Goal: Browse casually: Explore the website without a specific task or goal

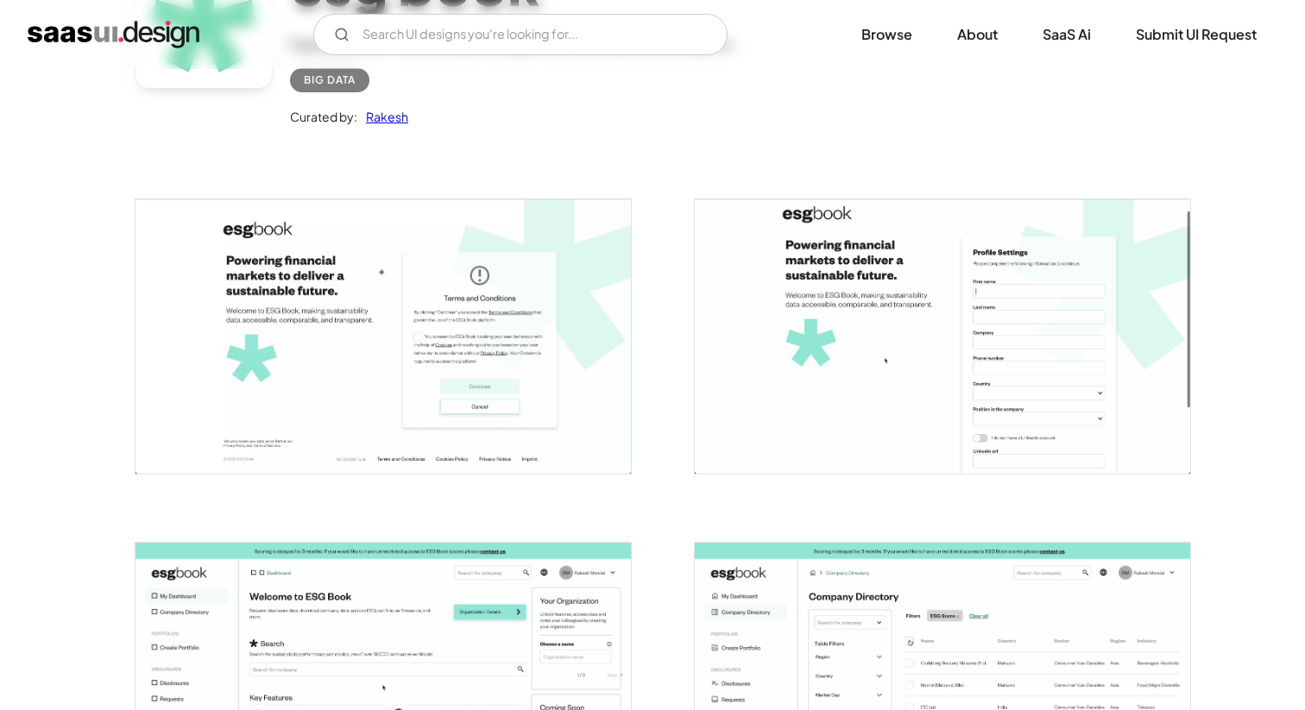
scroll to position [146, 0]
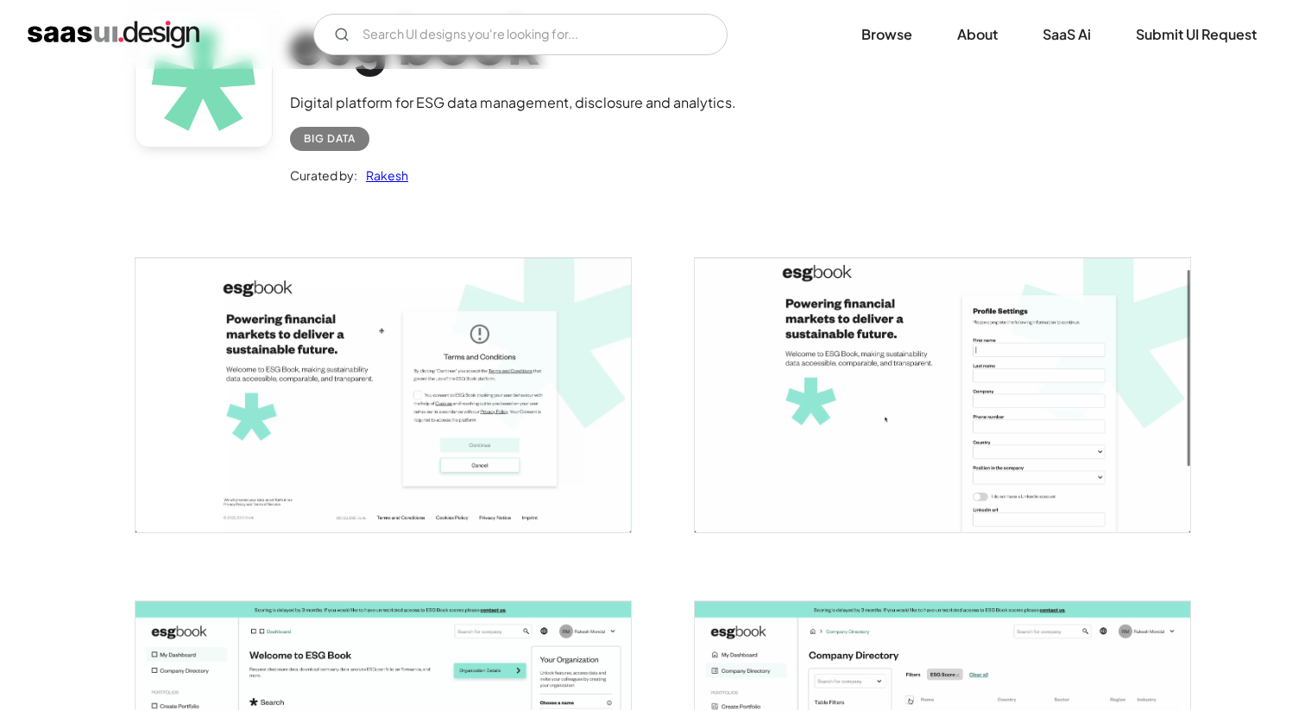
click at [421, 285] on img "open lightbox" at bounding box center [382, 395] width 495 height 274
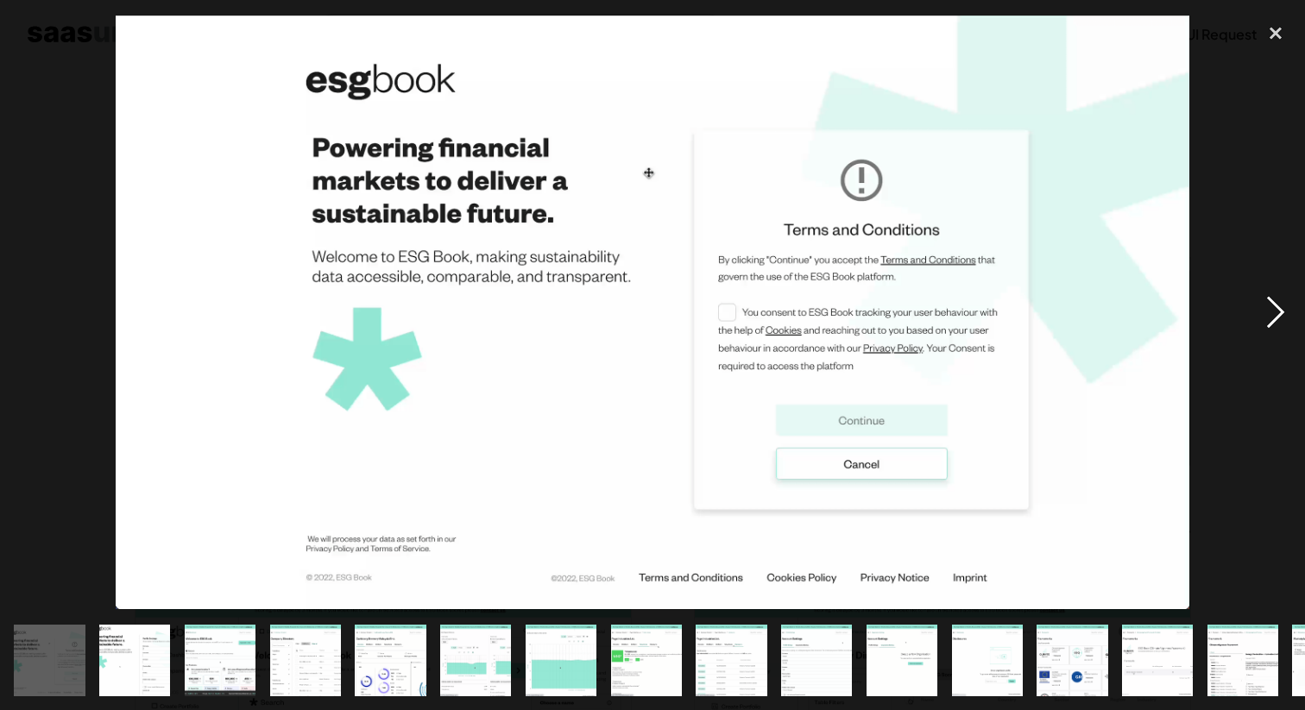
click at [1277, 315] on div "next image" at bounding box center [1275, 312] width 59 height 596
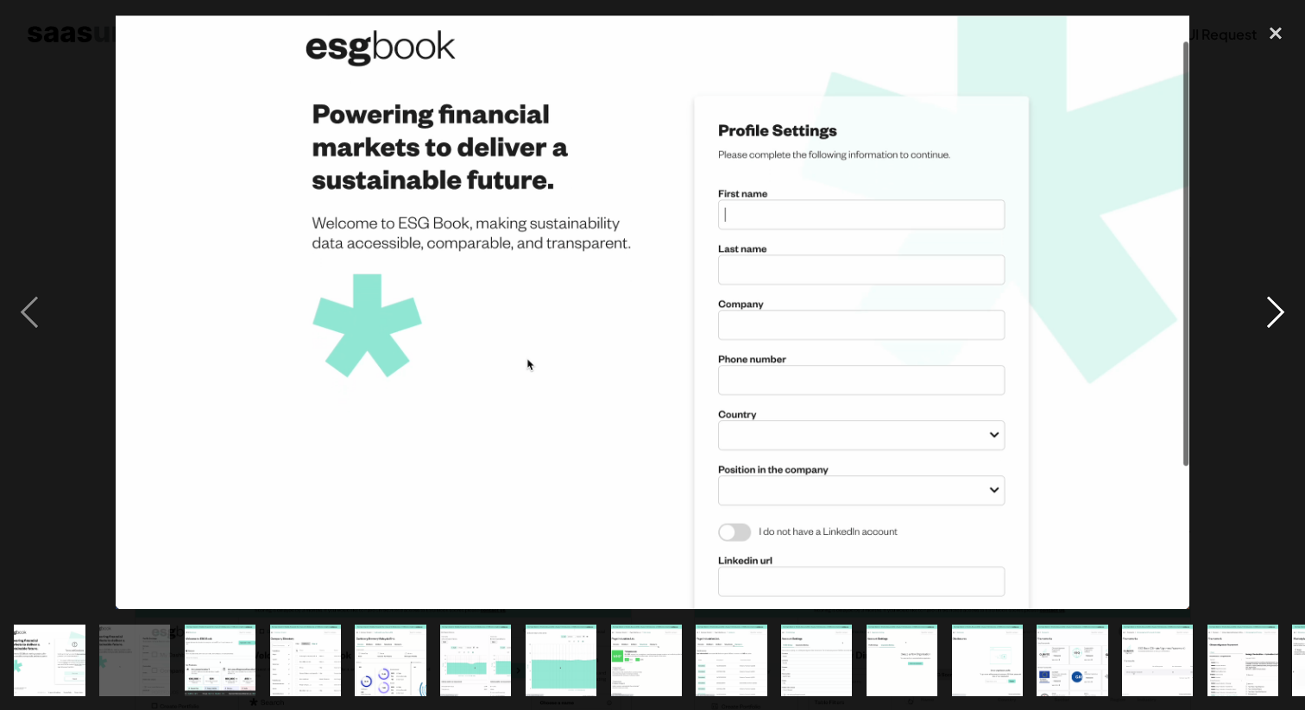
click at [1278, 315] on div "next image" at bounding box center [1275, 312] width 59 height 596
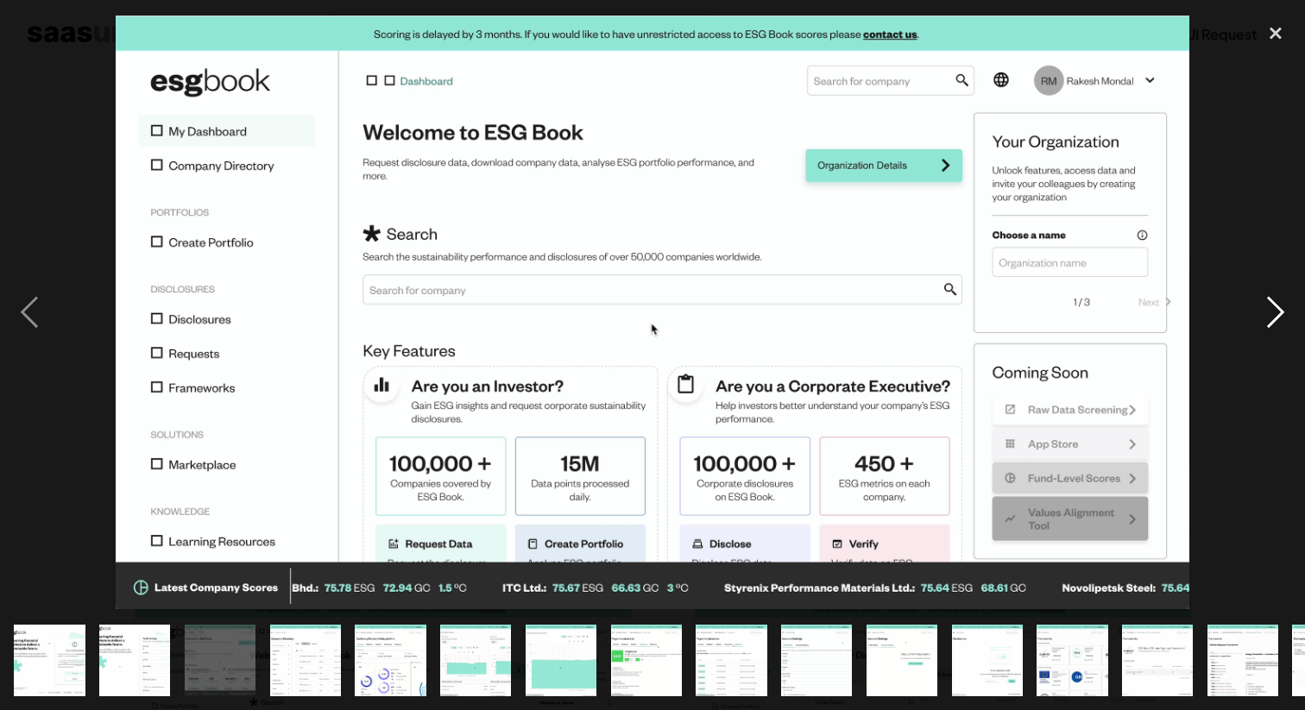
click at [1271, 308] on div "next image" at bounding box center [1275, 312] width 59 height 596
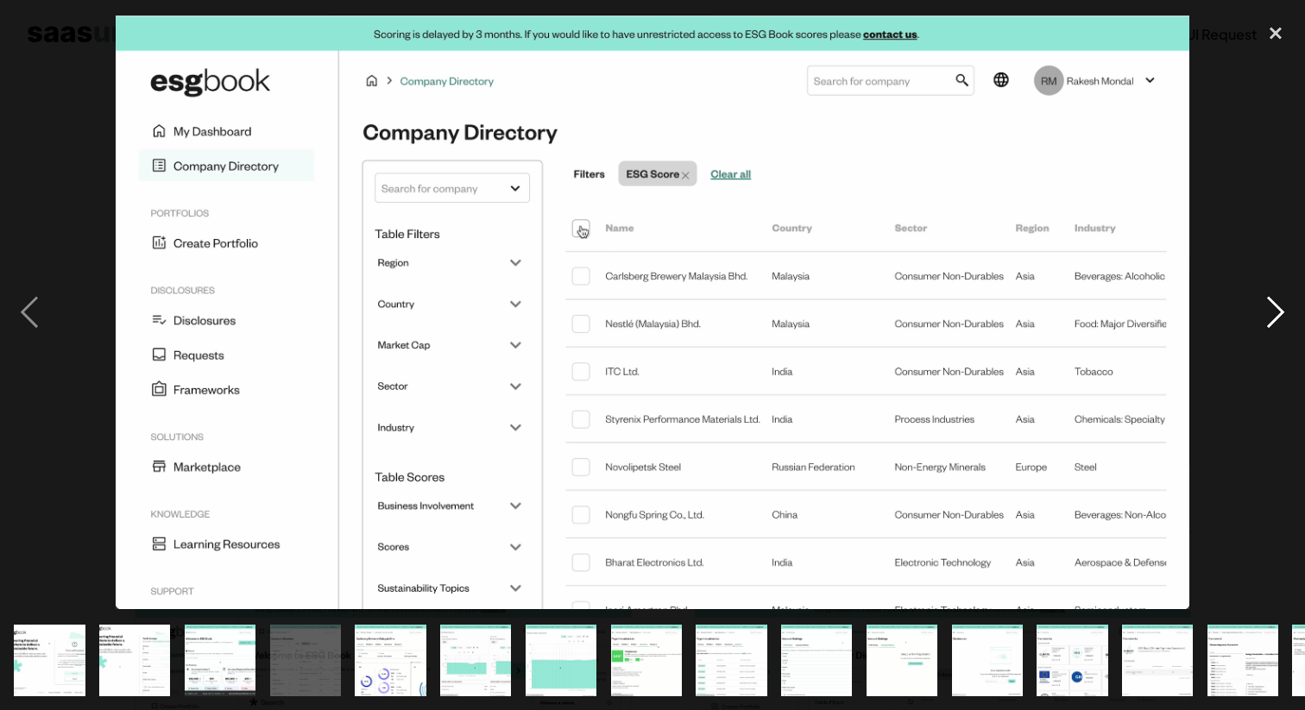
click at [1273, 309] on div "next image" at bounding box center [1275, 312] width 59 height 596
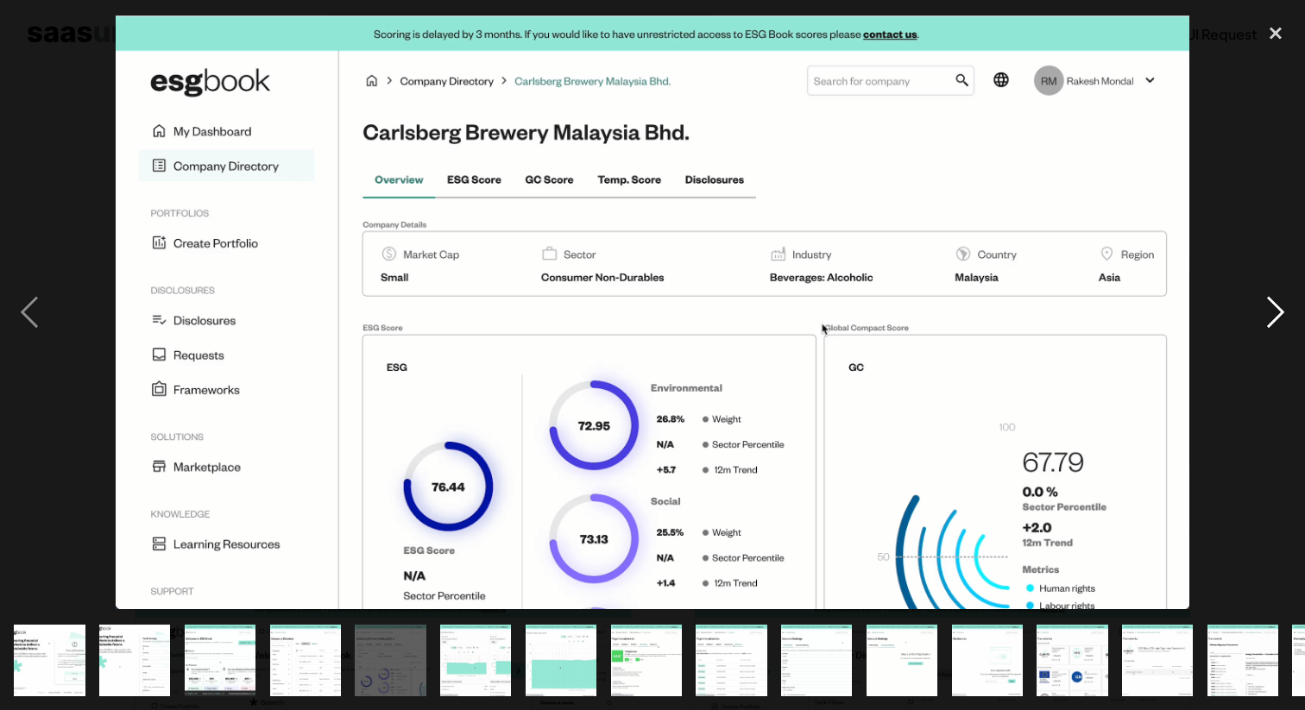
click at [1273, 319] on div "next image" at bounding box center [1275, 312] width 59 height 596
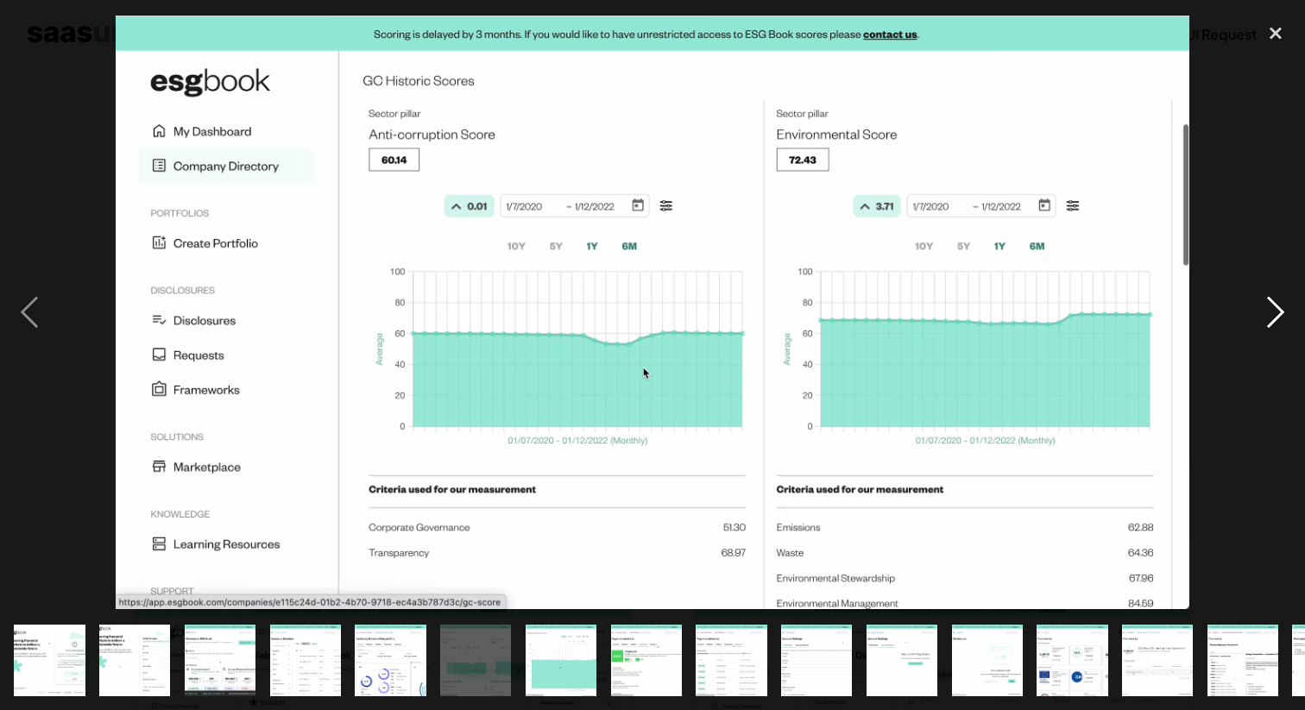
click at [1273, 319] on div "next image" at bounding box center [1275, 312] width 59 height 596
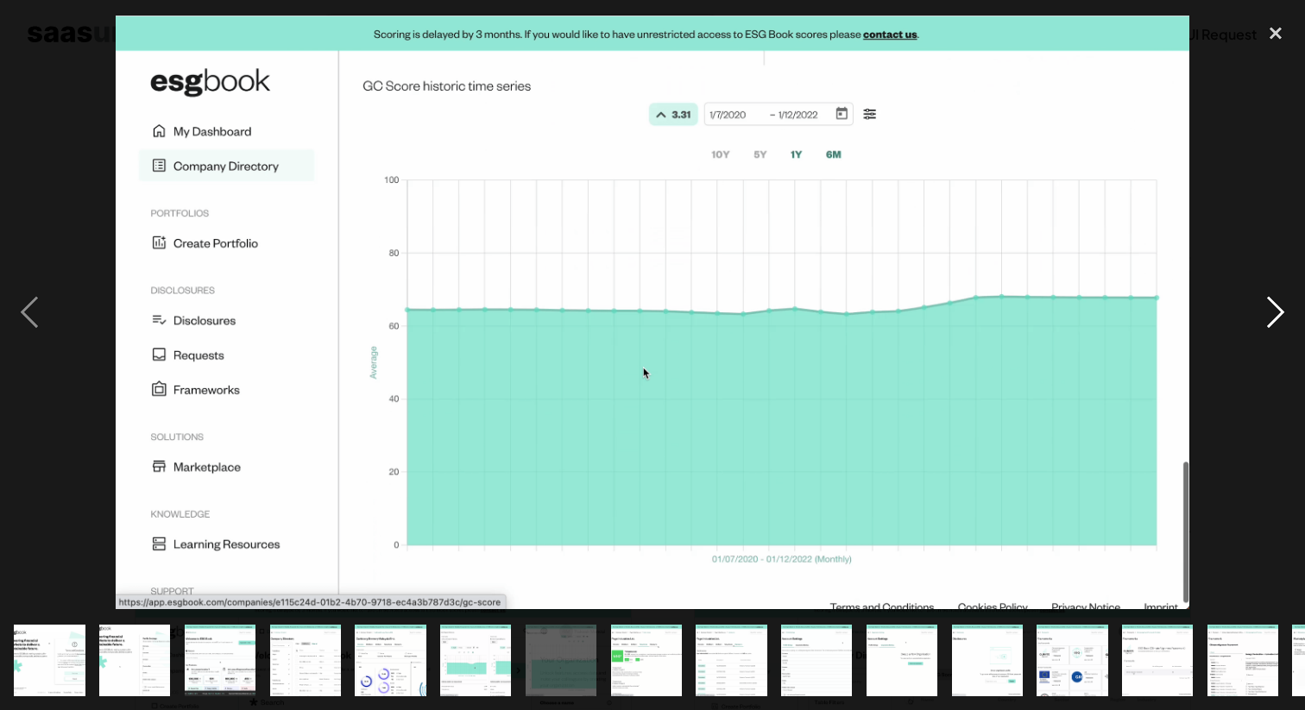
click at [1273, 319] on div "next image" at bounding box center [1275, 312] width 59 height 596
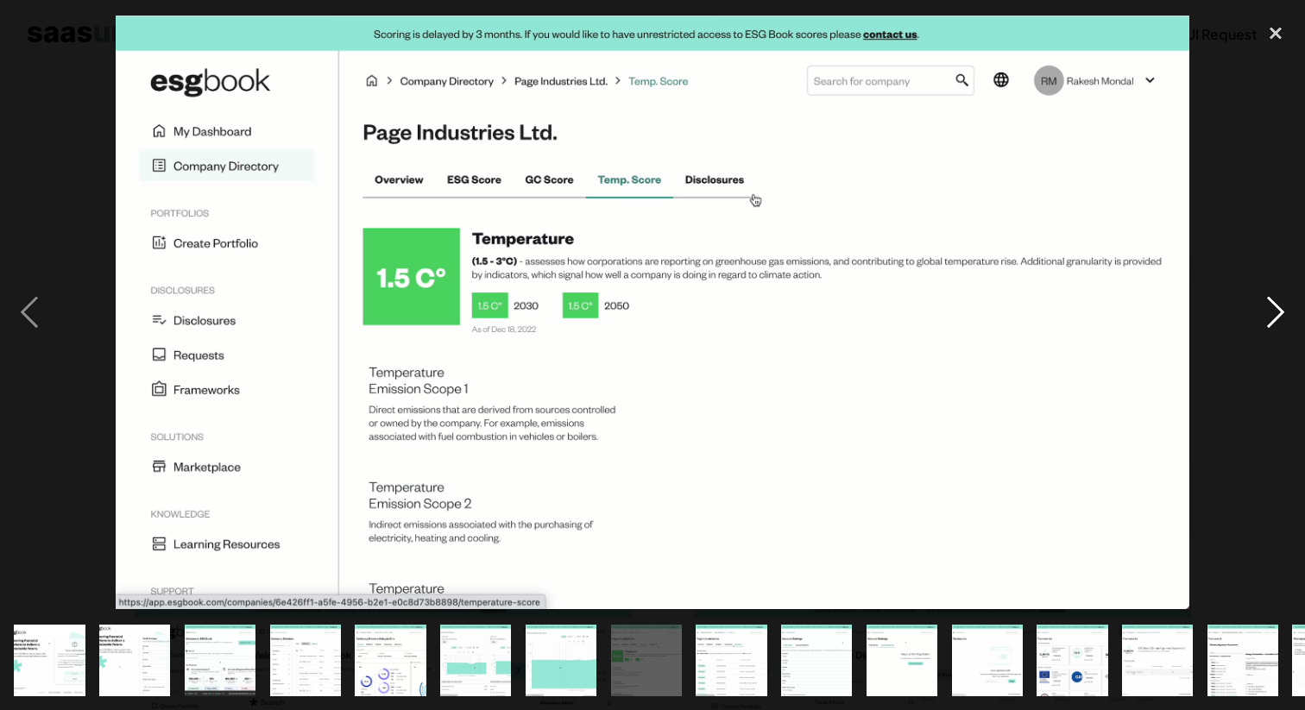
click at [1273, 319] on div "next image" at bounding box center [1275, 312] width 59 height 596
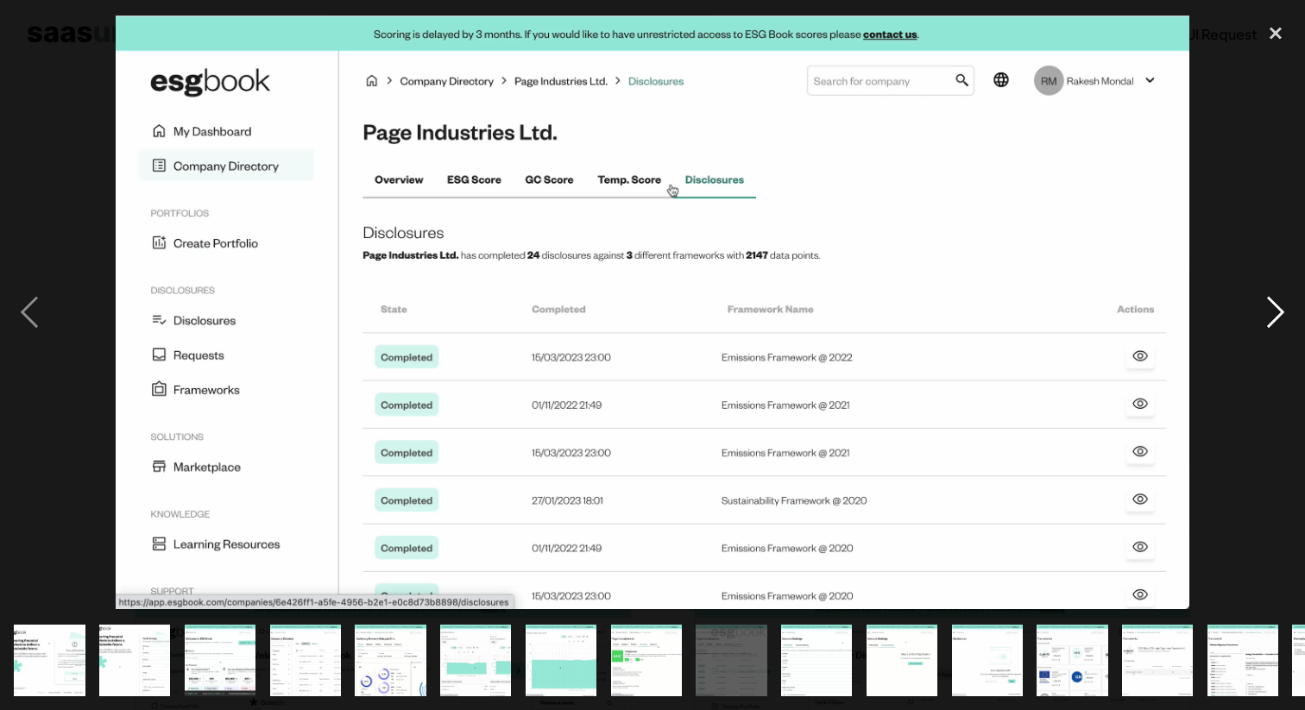
click at [1273, 319] on div "next image" at bounding box center [1275, 312] width 59 height 596
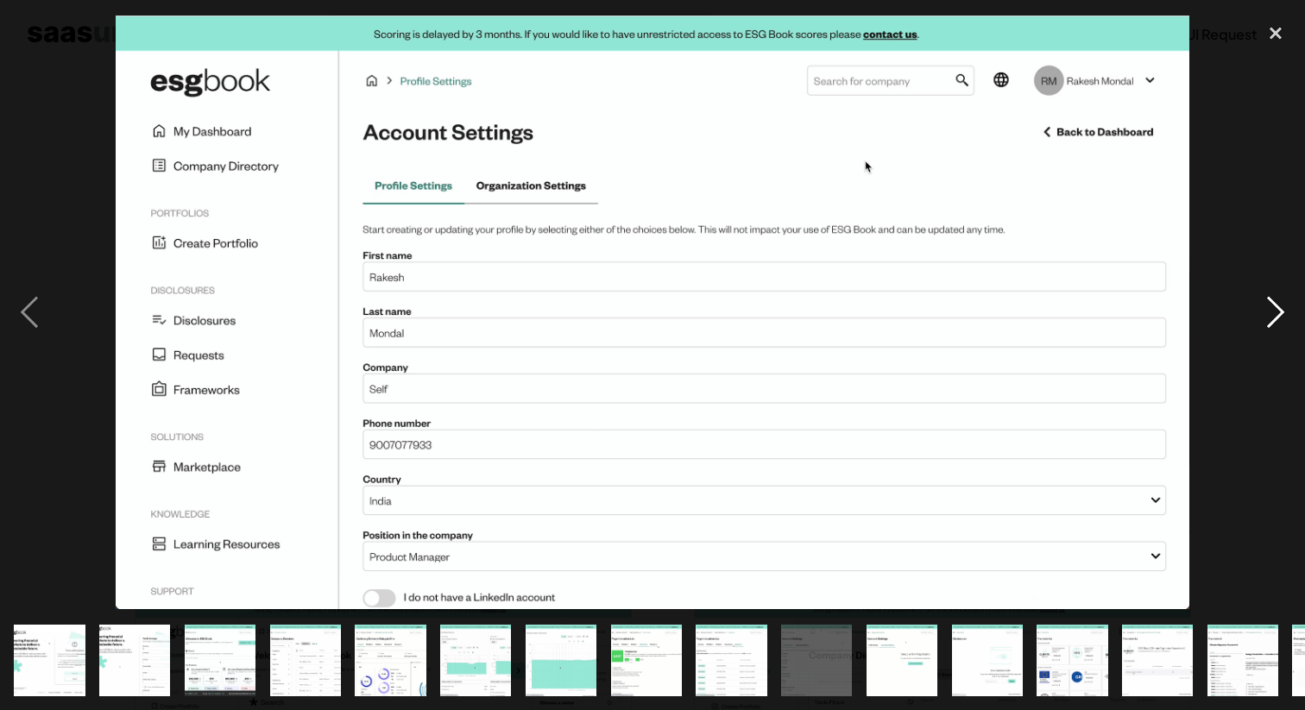
click at [1273, 319] on div "next image" at bounding box center [1275, 312] width 59 height 596
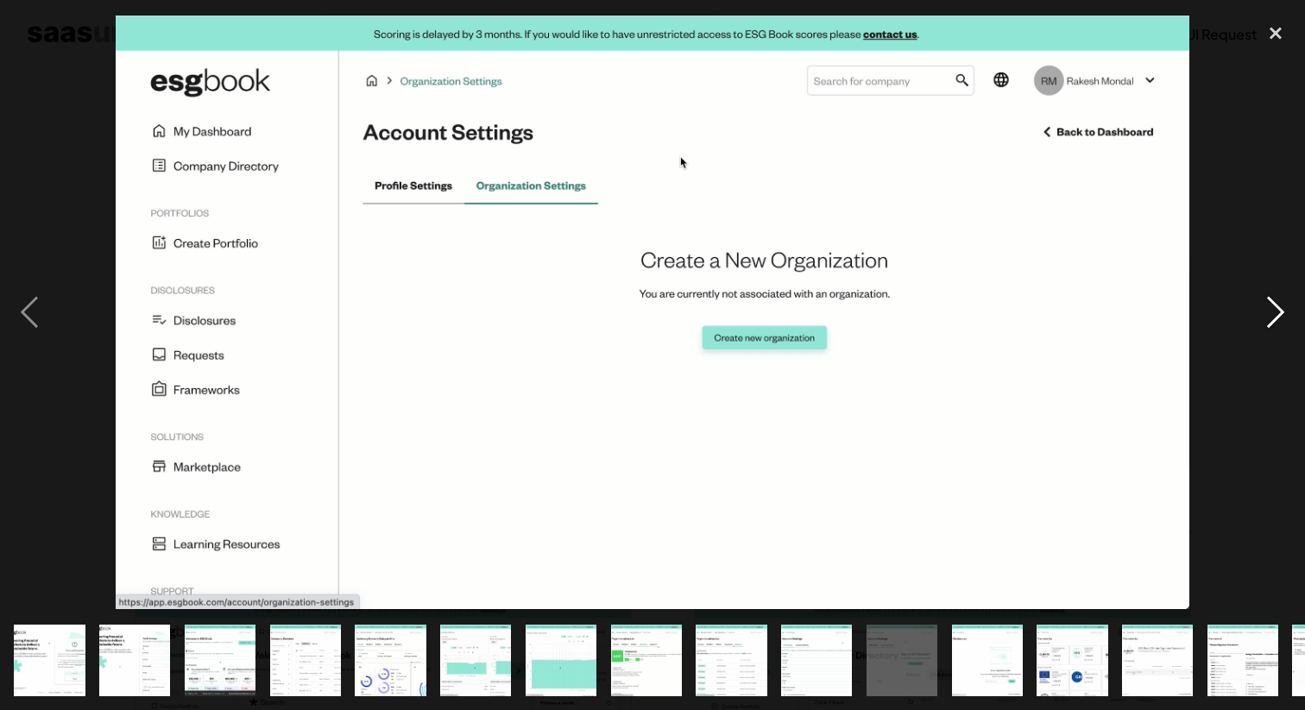
click at [1273, 319] on div "next image" at bounding box center [1275, 312] width 59 height 596
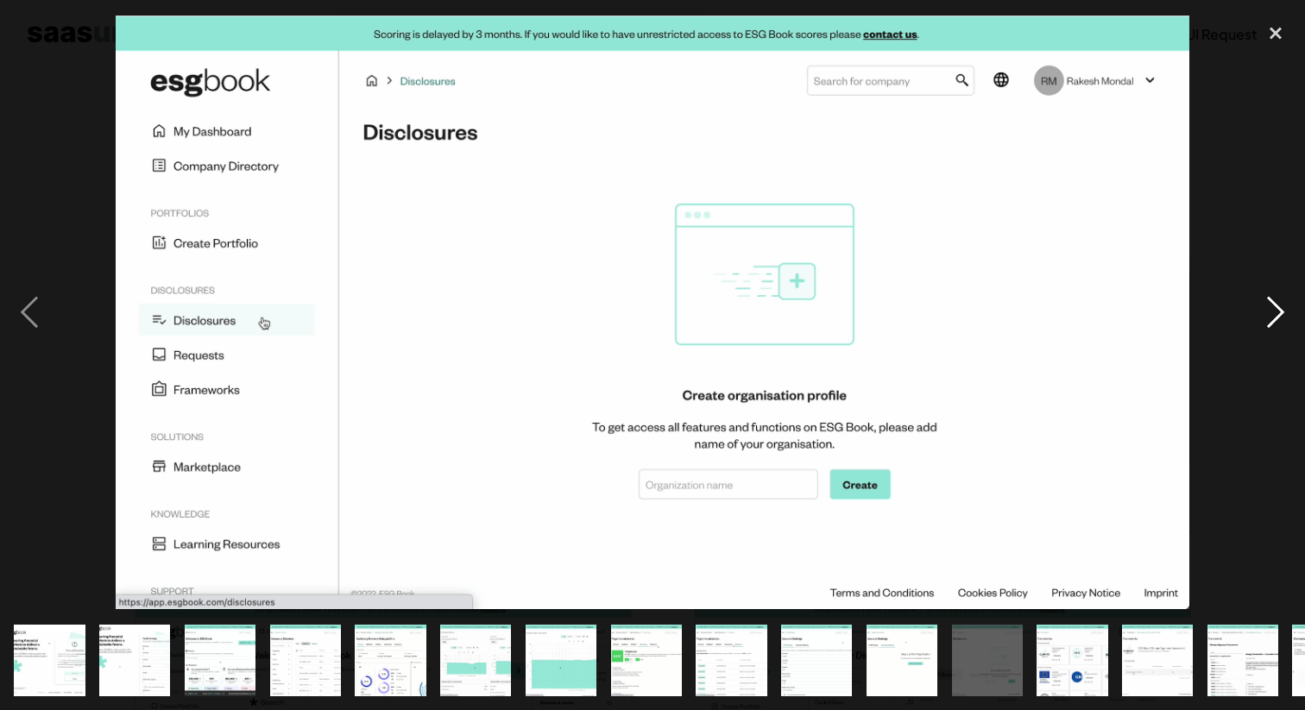
click at [1273, 319] on div "next image" at bounding box center [1275, 312] width 59 height 596
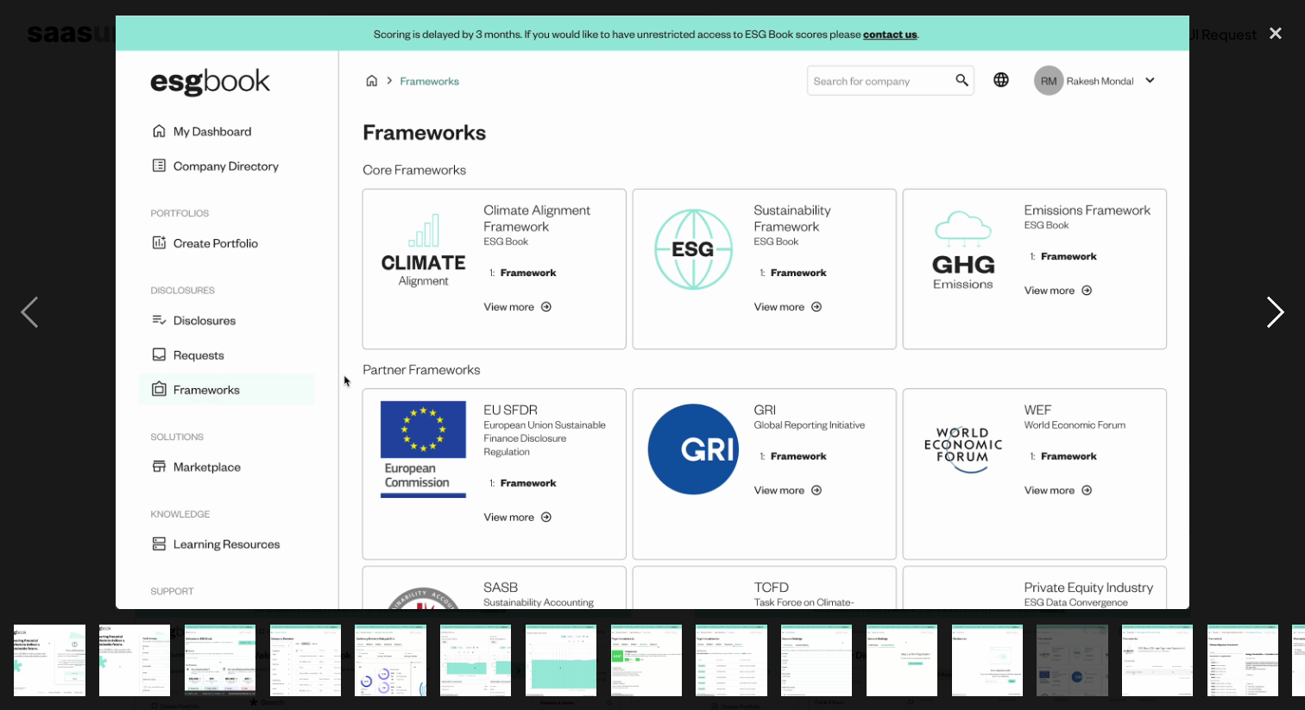
click at [1273, 319] on div "next image" at bounding box center [1275, 312] width 59 height 596
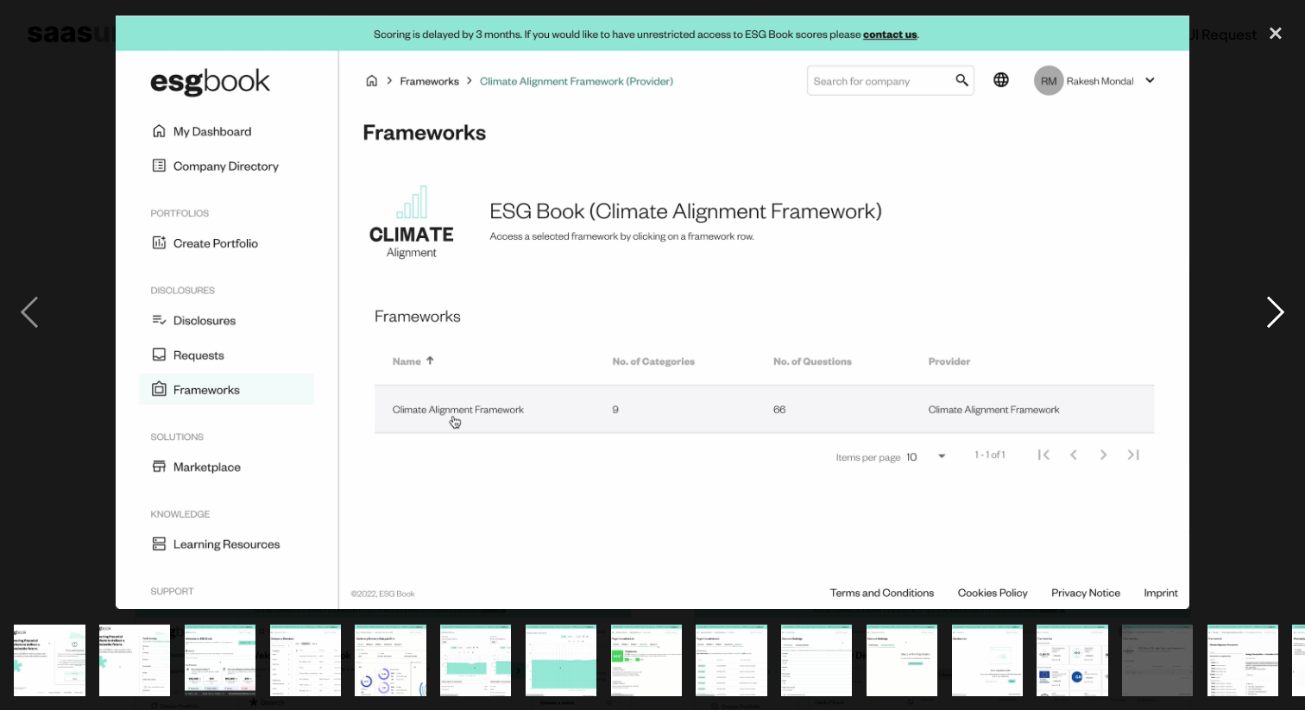
click at [1273, 319] on div "next image" at bounding box center [1275, 312] width 59 height 596
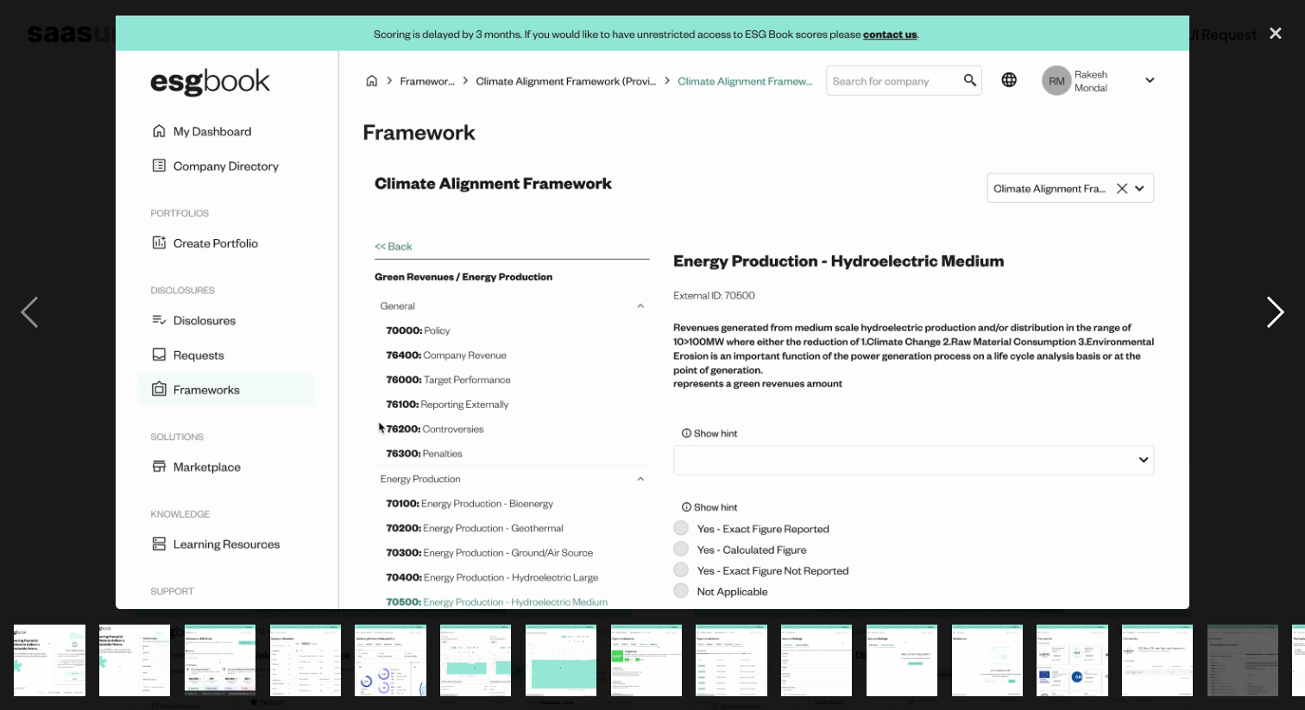
click at [1273, 319] on div "next image" at bounding box center [1275, 312] width 59 height 596
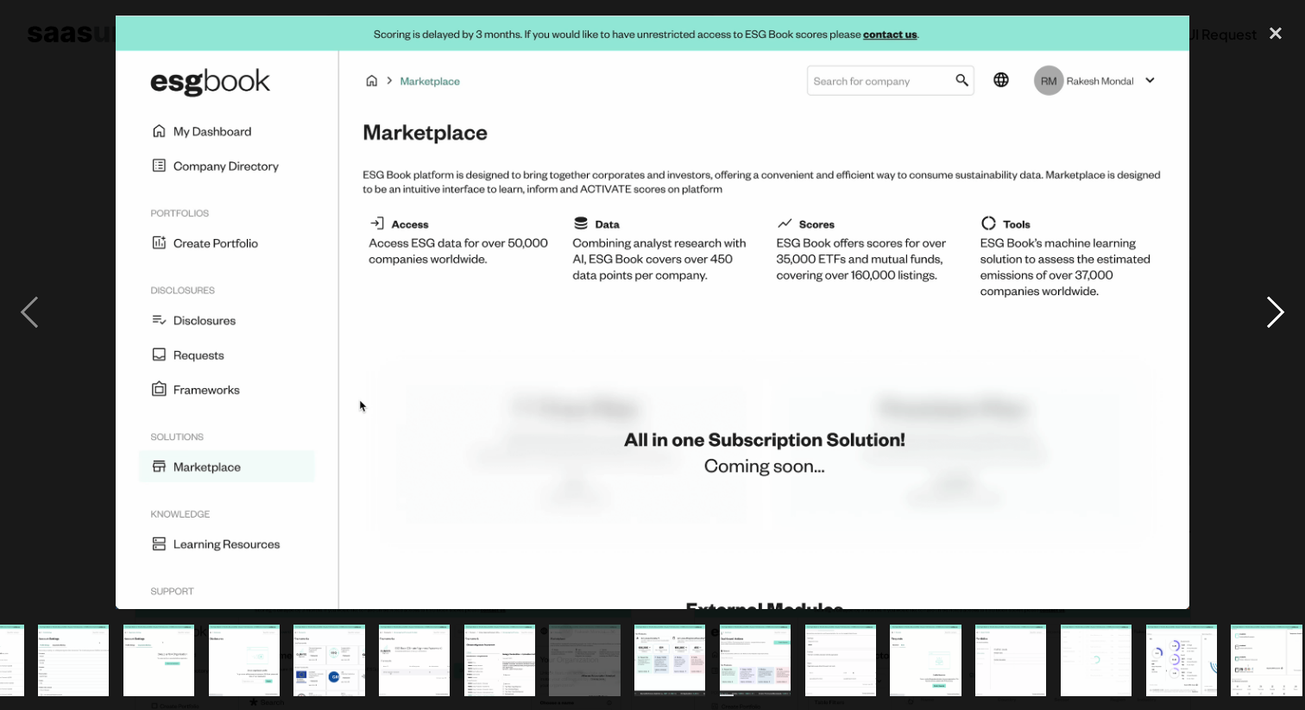
scroll to position [0, 754]
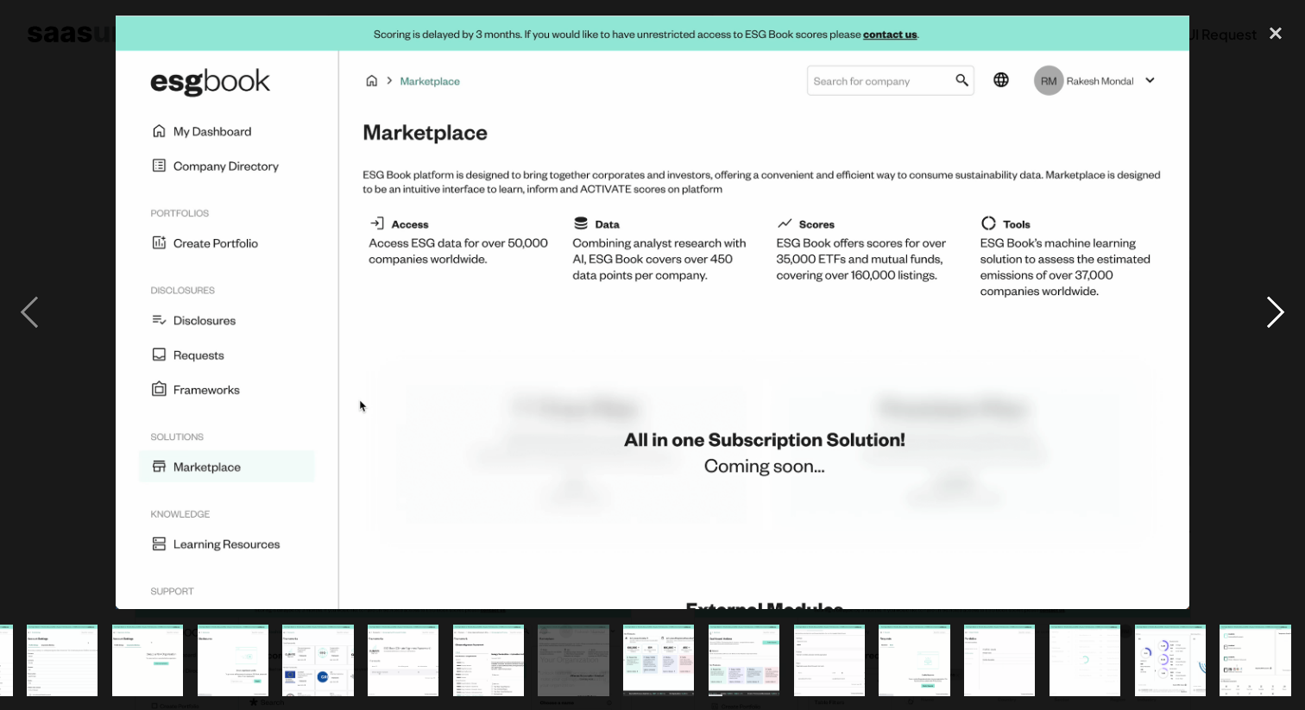
click at [1273, 319] on div "next image" at bounding box center [1275, 312] width 59 height 596
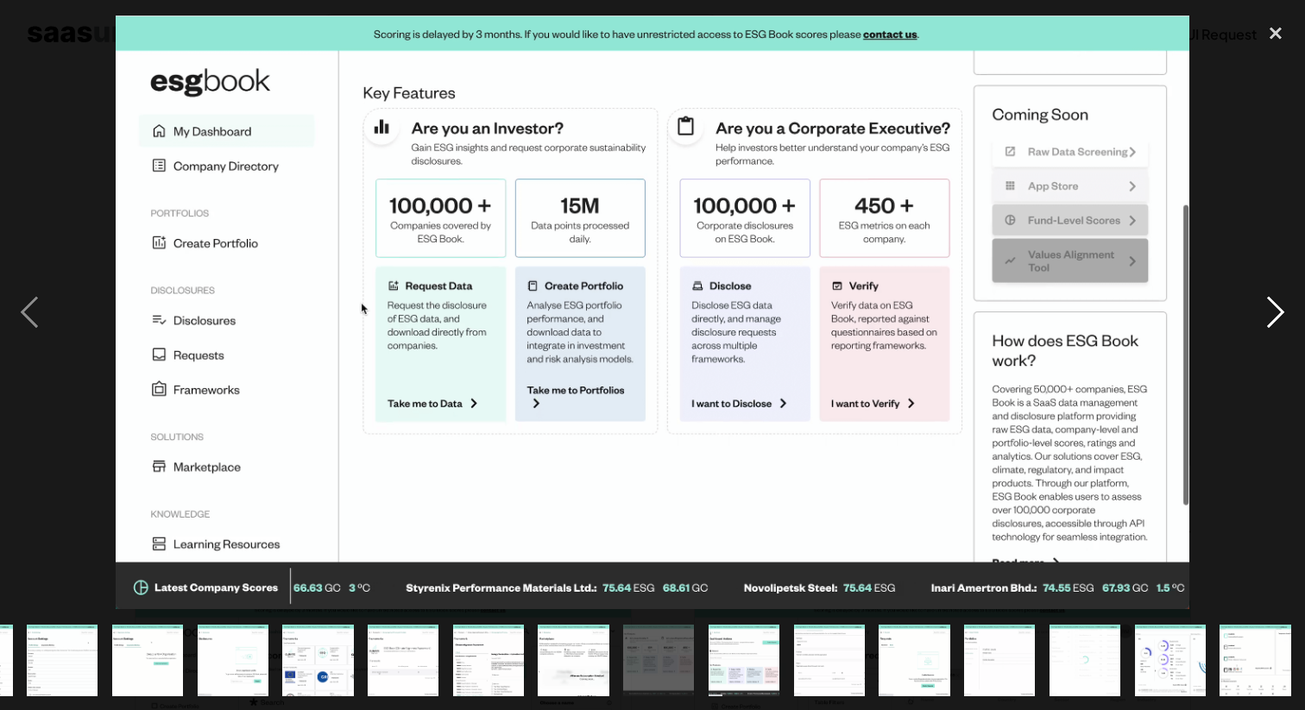
click at [1273, 319] on div "next image" at bounding box center [1275, 312] width 59 height 596
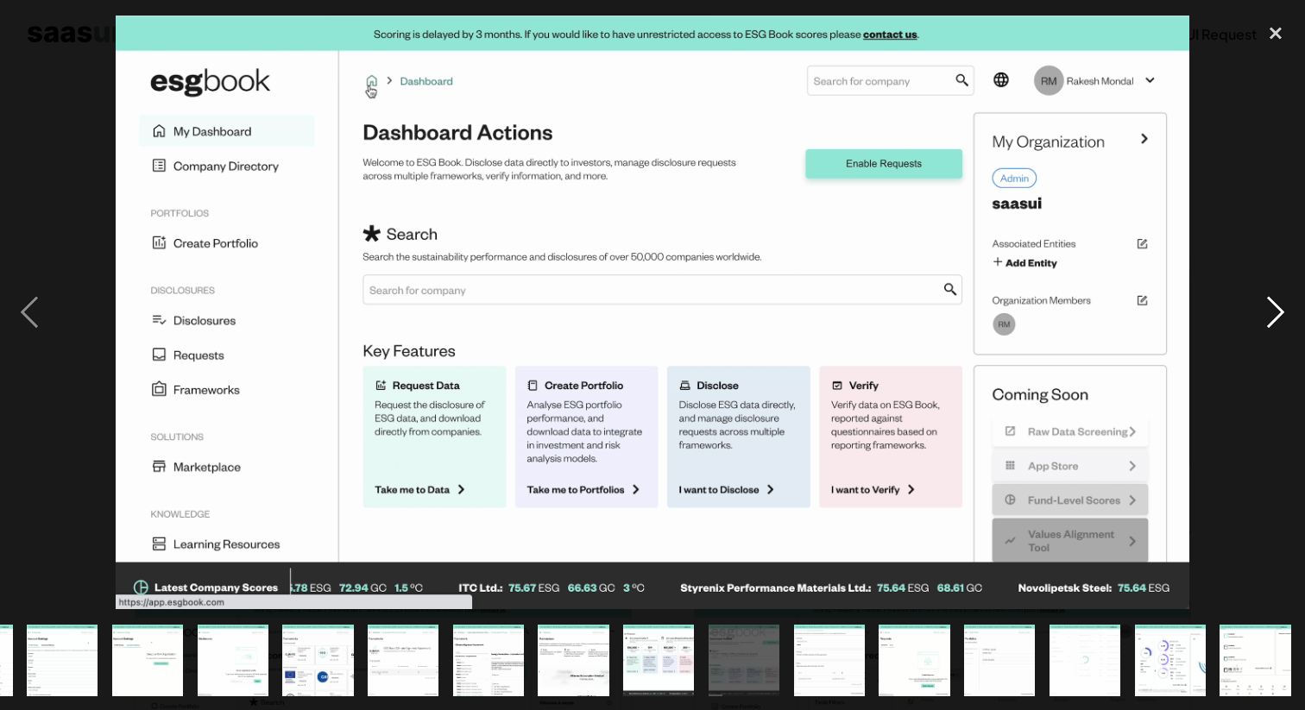
click at [1273, 319] on div "next image" at bounding box center [1275, 312] width 59 height 596
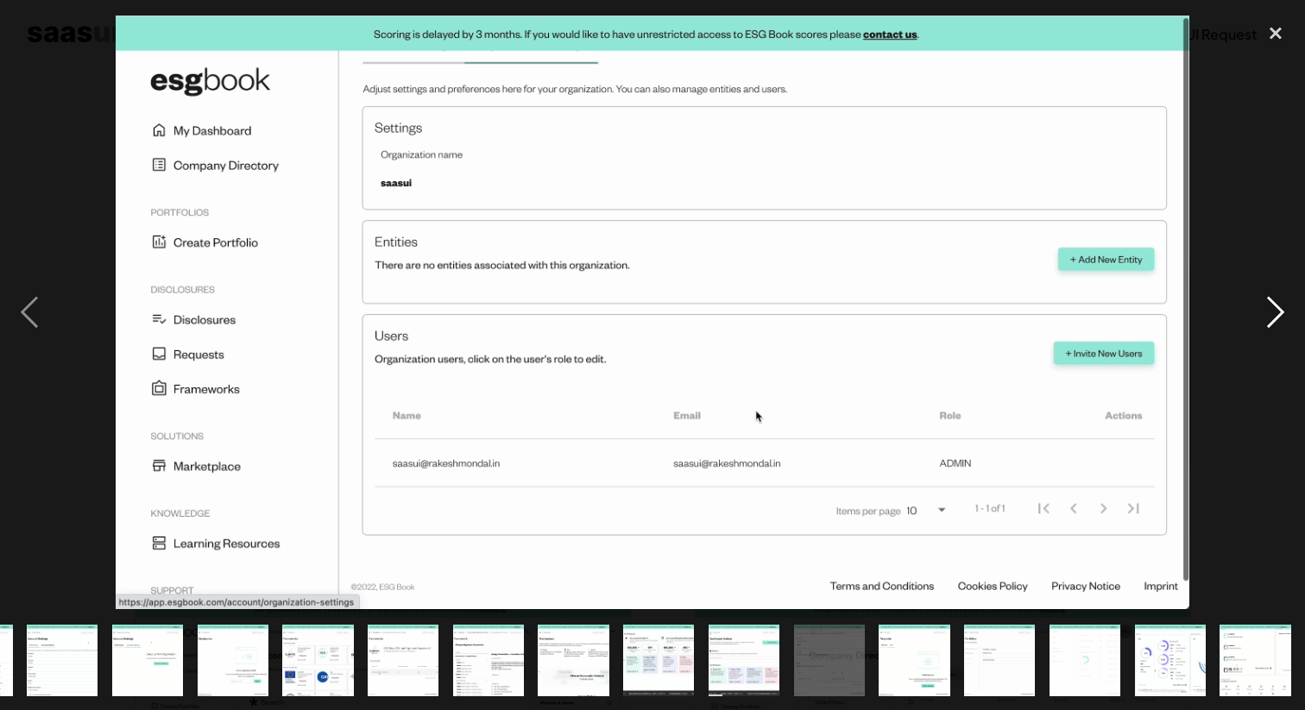
click at [1273, 319] on div "next image" at bounding box center [1275, 312] width 59 height 596
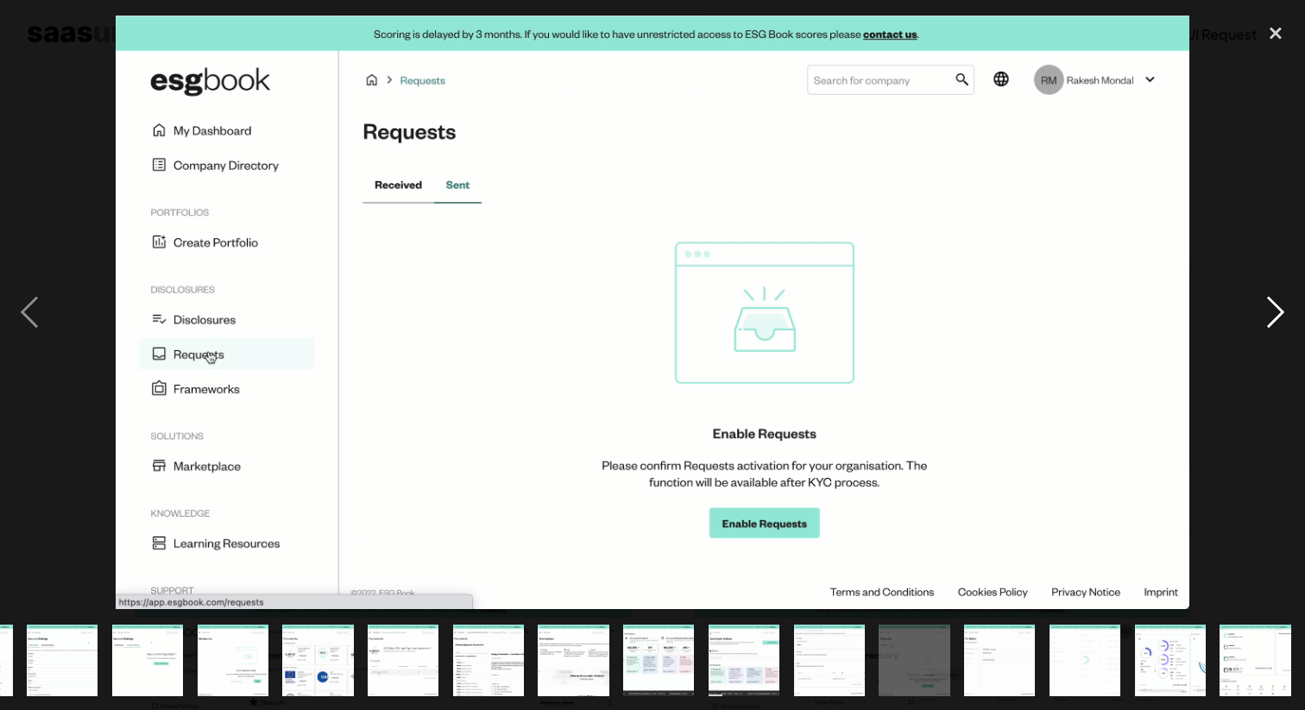
click at [1273, 319] on div "next image" at bounding box center [1275, 312] width 59 height 596
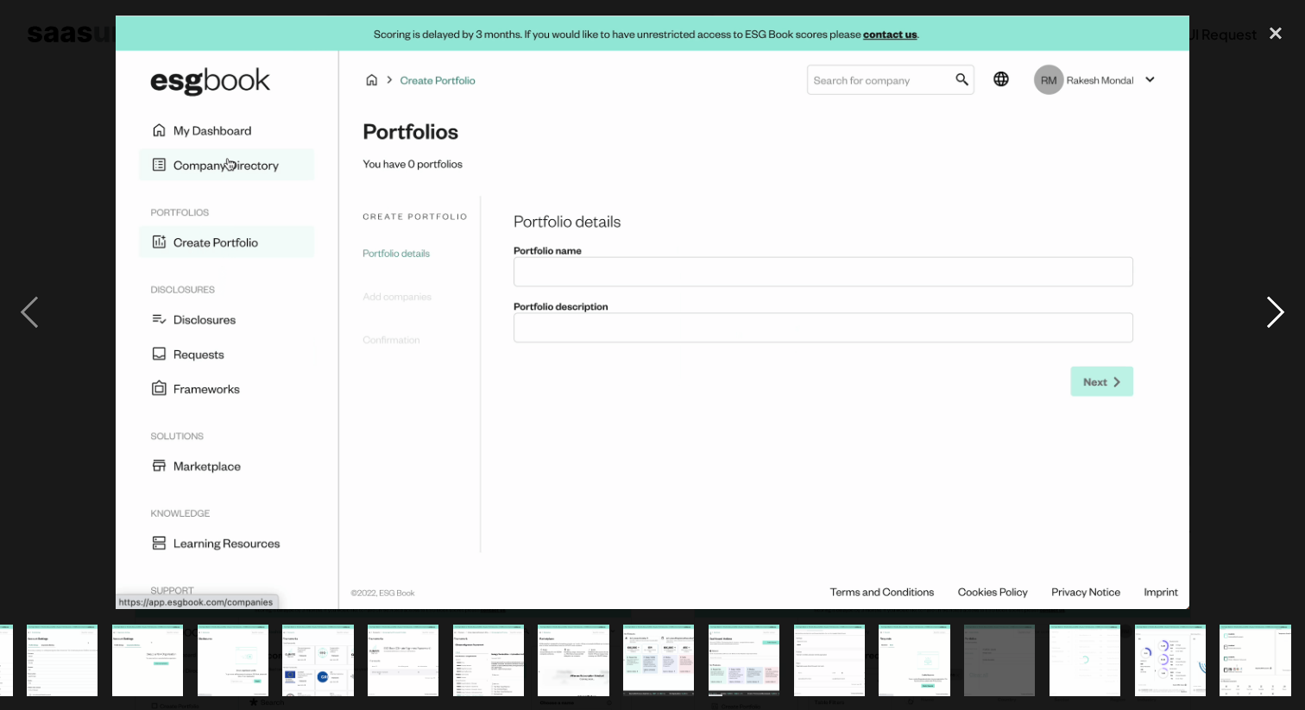
click at [1273, 319] on div "next image" at bounding box center [1275, 312] width 59 height 596
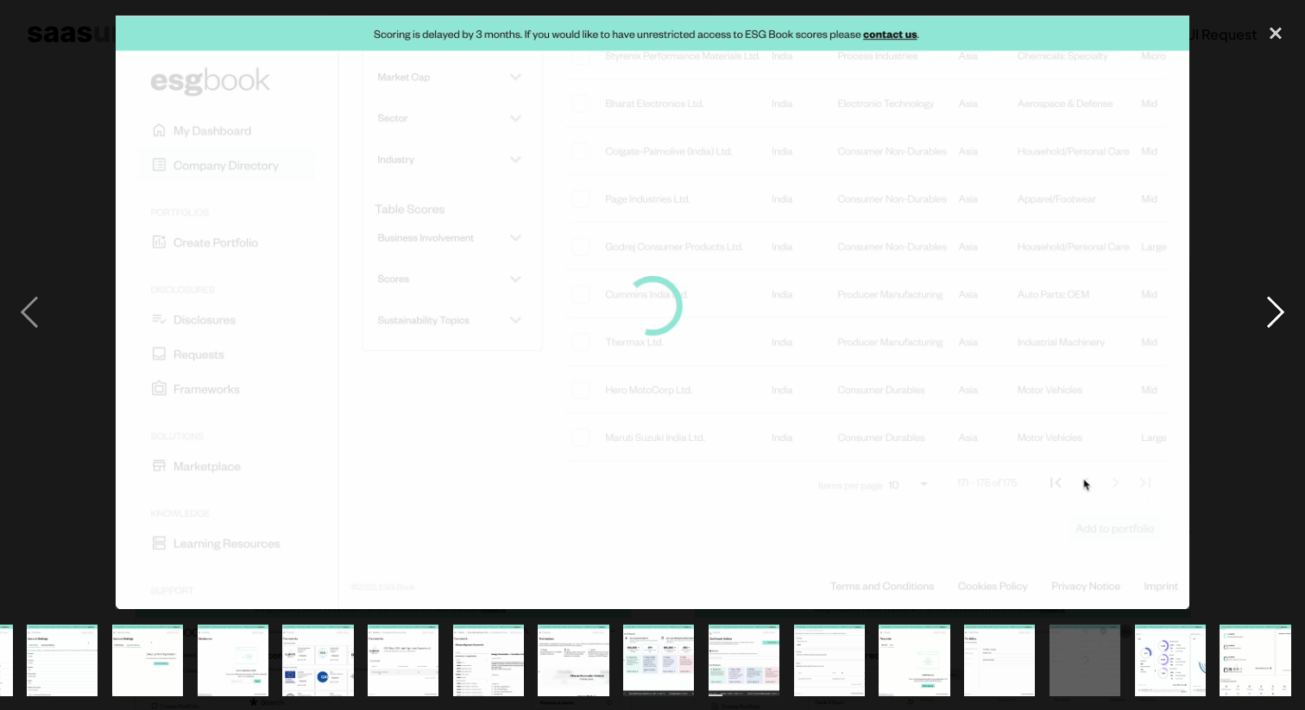
click at [1273, 319] on div "next image" at bounding box center [1275, 312] width 59 height 596
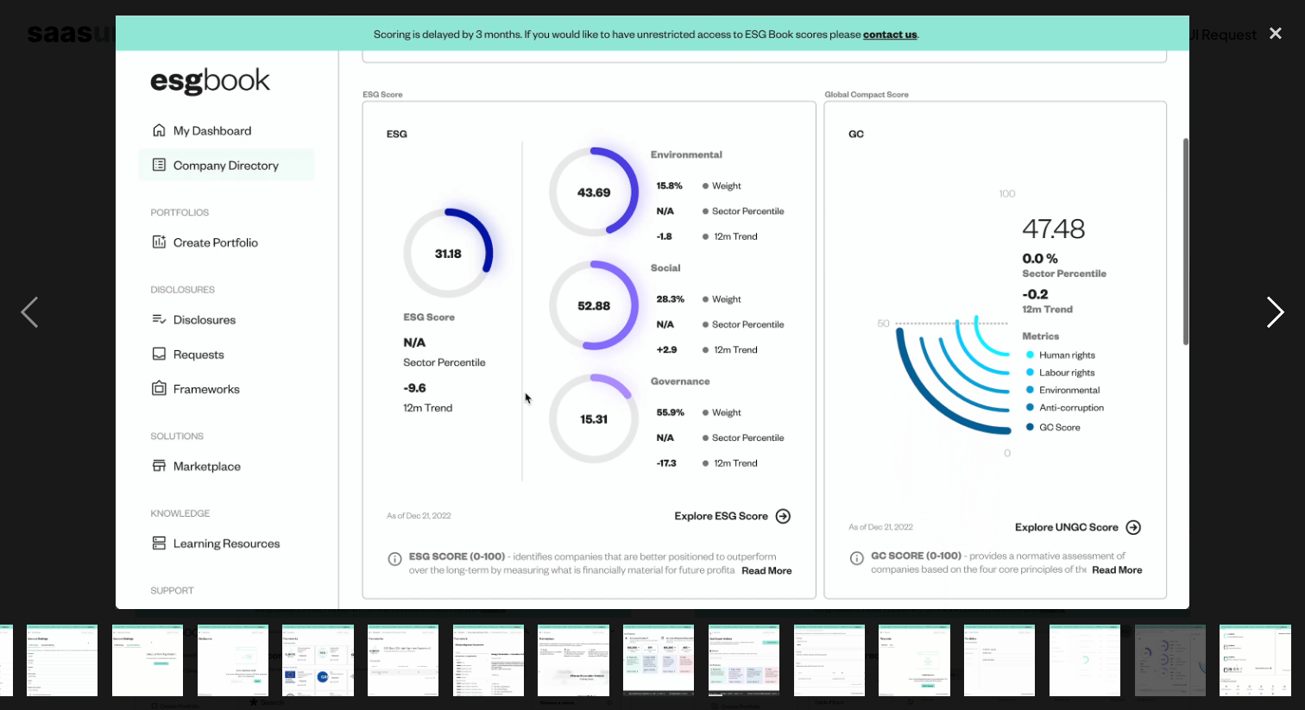
click at [1273, 319] on div "next image" at bounding box center [1275, 312] width 59 height 596
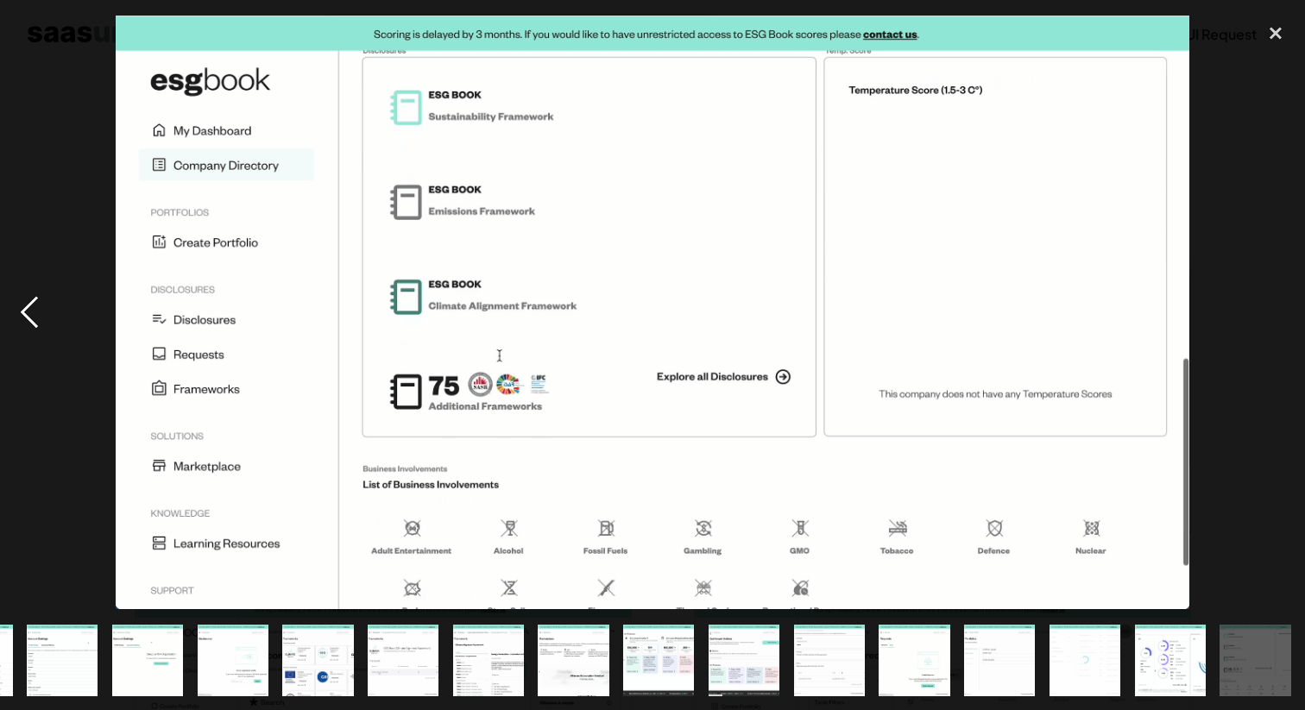
click at [25, 295] on div "previous image" at bounding box center [29, 312] width 59 height 596
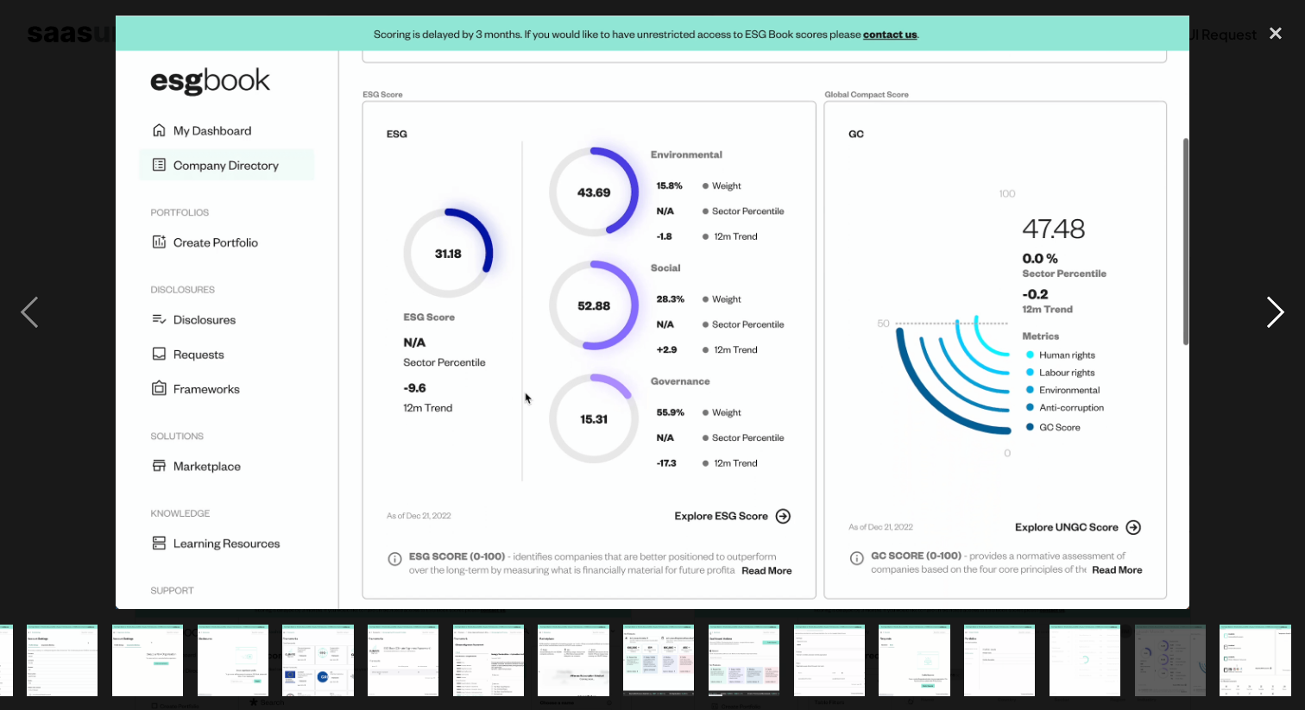
click at [1266, 343] on div "next image" at bounding box center [1275, 312] width 59 height 596
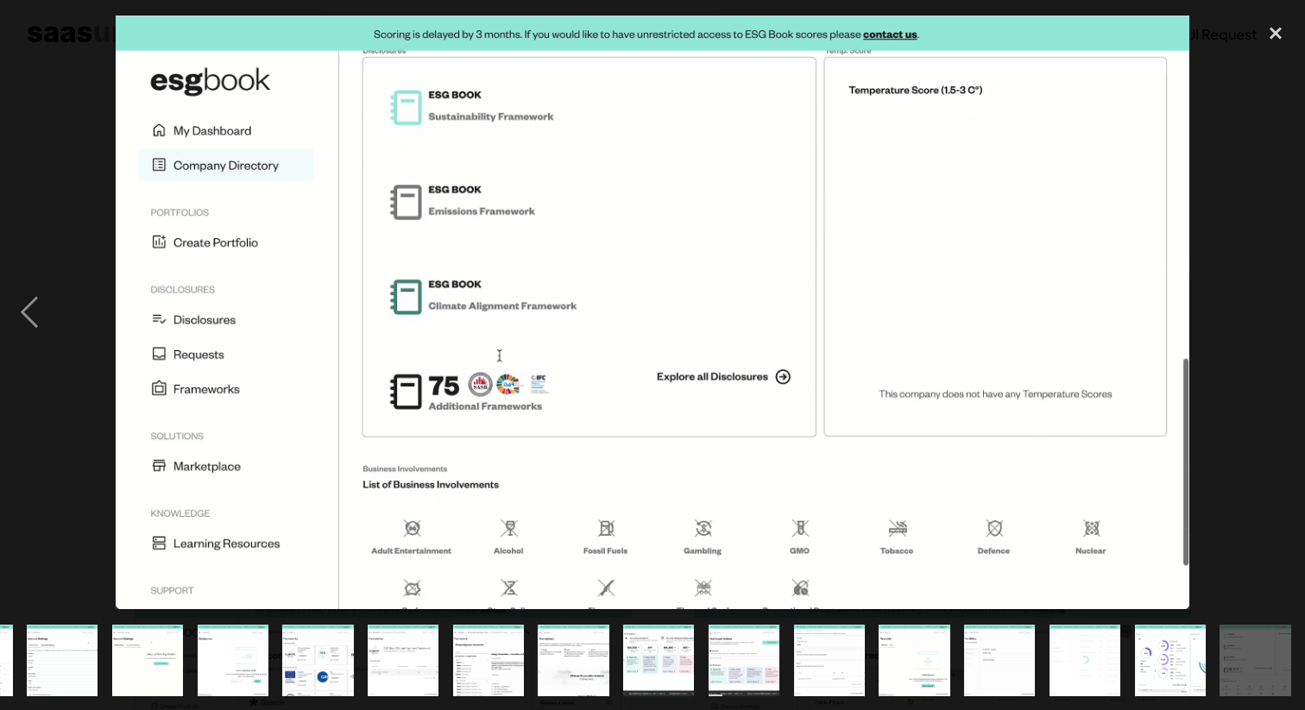
click at [1274, 324] on div "next image" at bounding box center [1275, 312] width 59 height 596
click at [1280, 32] on div "close lightbox" at bounding box center [1275, 33] width 59 height 38
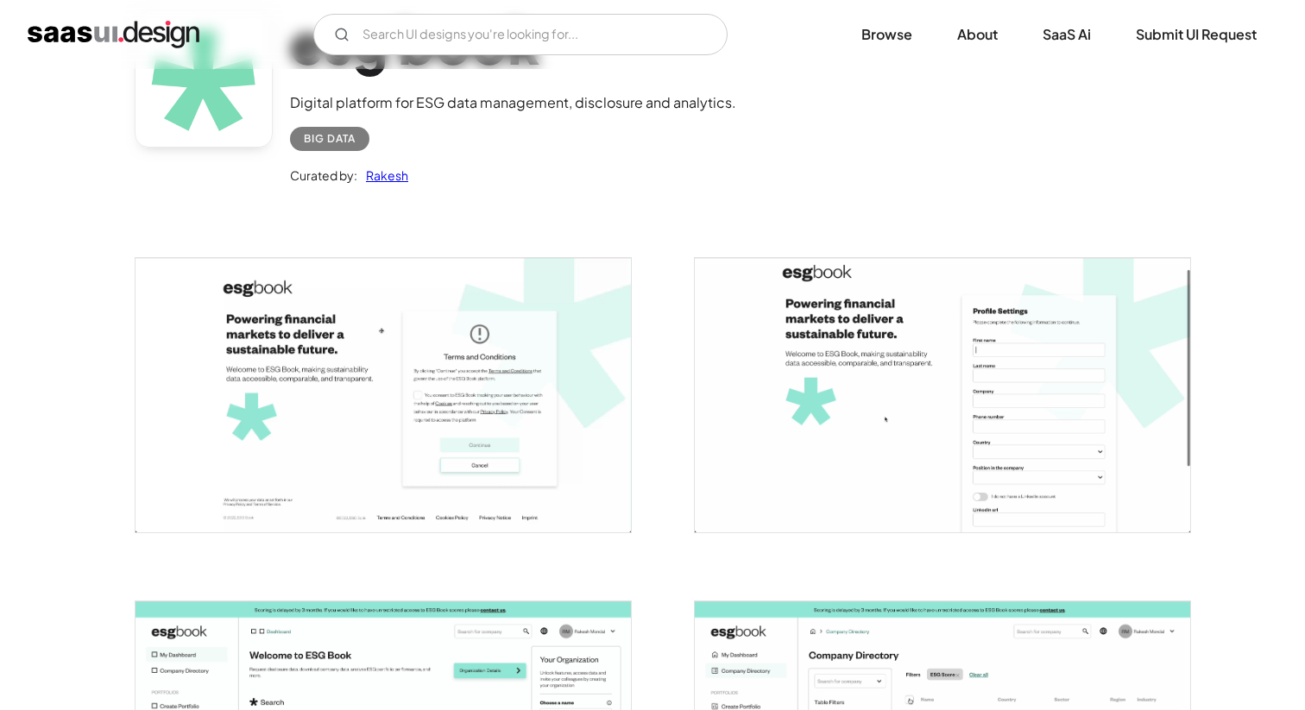
scroll to position [0, 0]
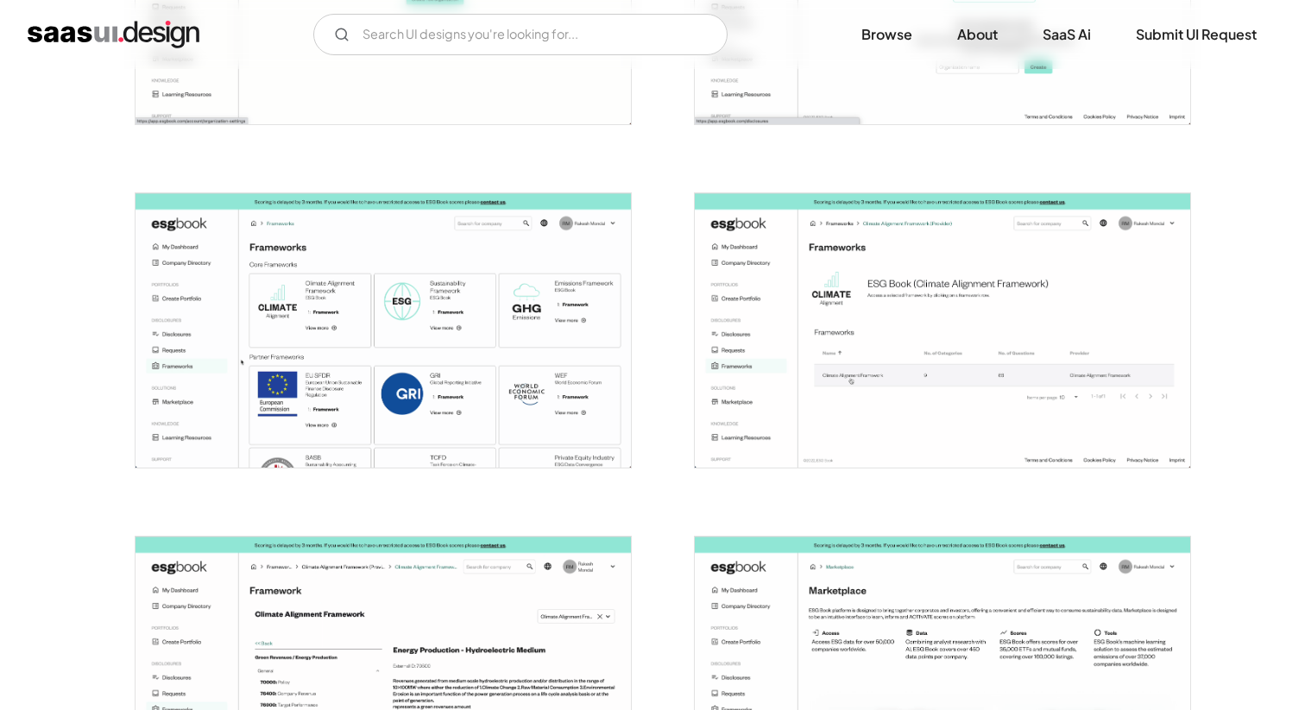
click at [1241, 346] on div "Back esg book Digital platform for ESG data management, disclosure and analytic…" at bounding box center [652, 21] width 1305 height 4443
